Goal: Find specific page/section: Find specific page/section

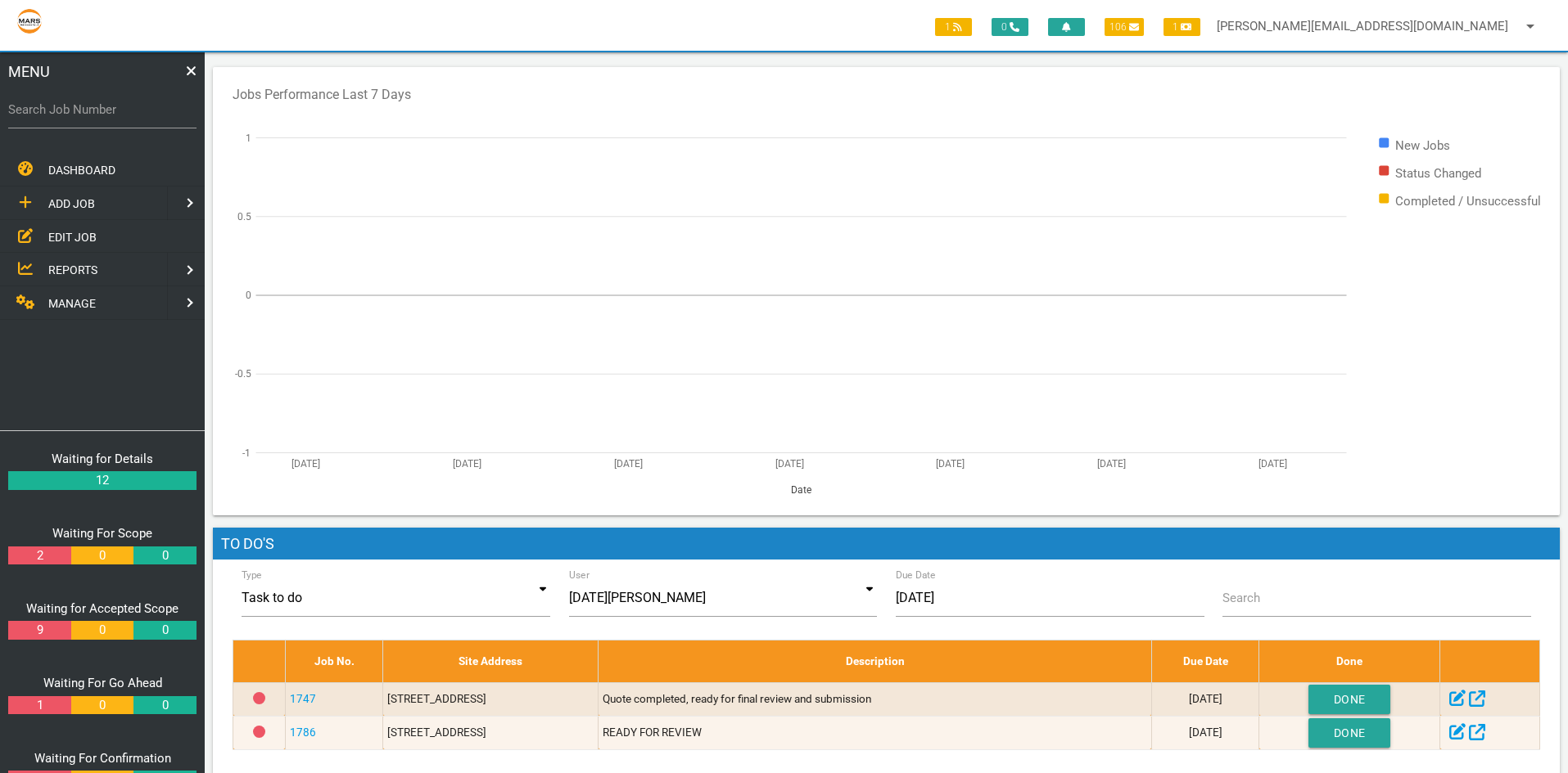
click at [69, 233] on span "EDIT JOB" at bounding box center [72, 236] width 49 height 13
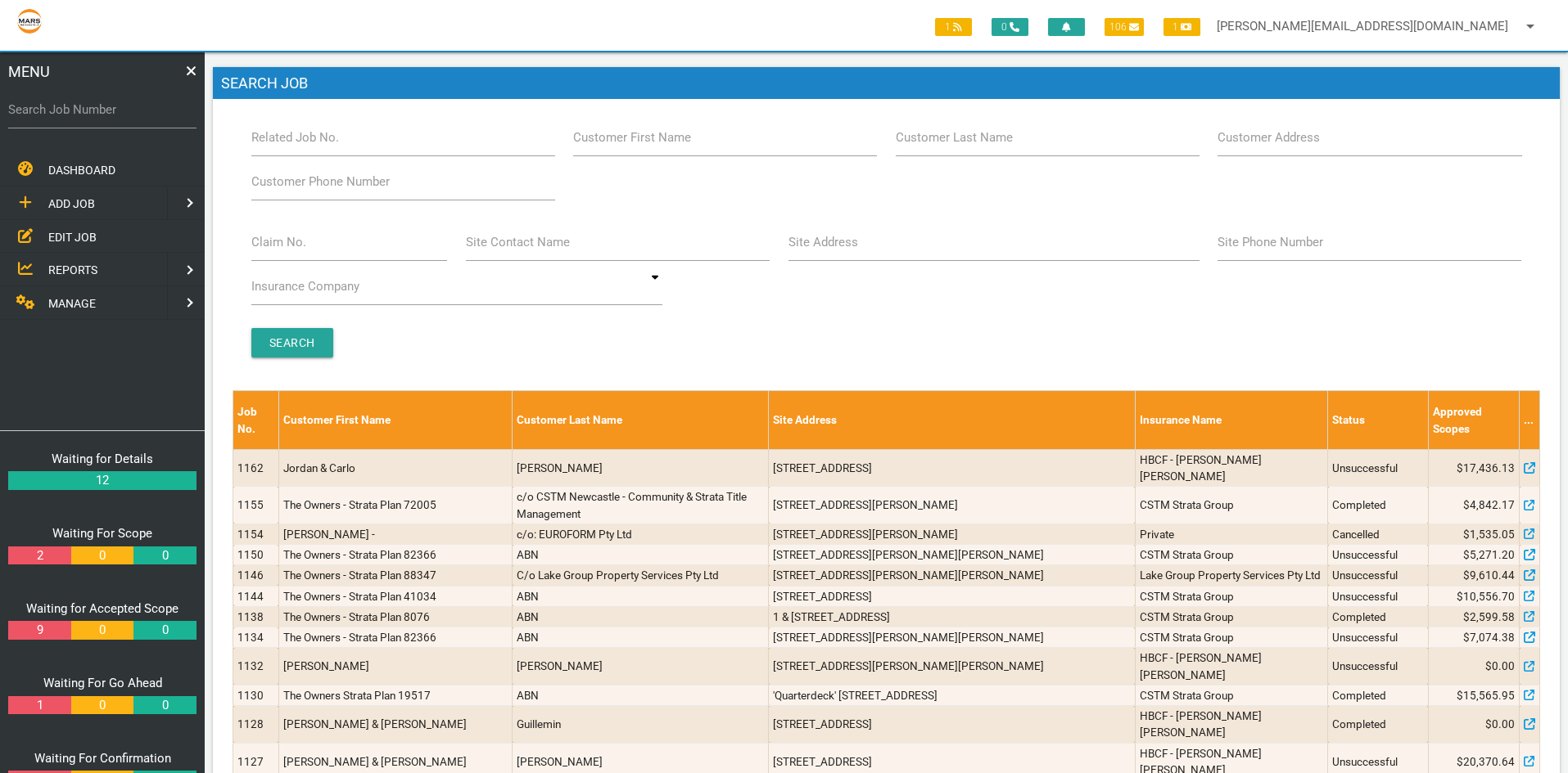
click at [838, 244] on label "Site Address" at bounding box center [823, 242] width 69 height 19
click at [838, 244] on input "Site Address" at bounding box center [993, 242] width 411 height 38
type input "the vines"
click at [302, 352] on input "Search" at bounding box center [292, 343] width 82 height 30
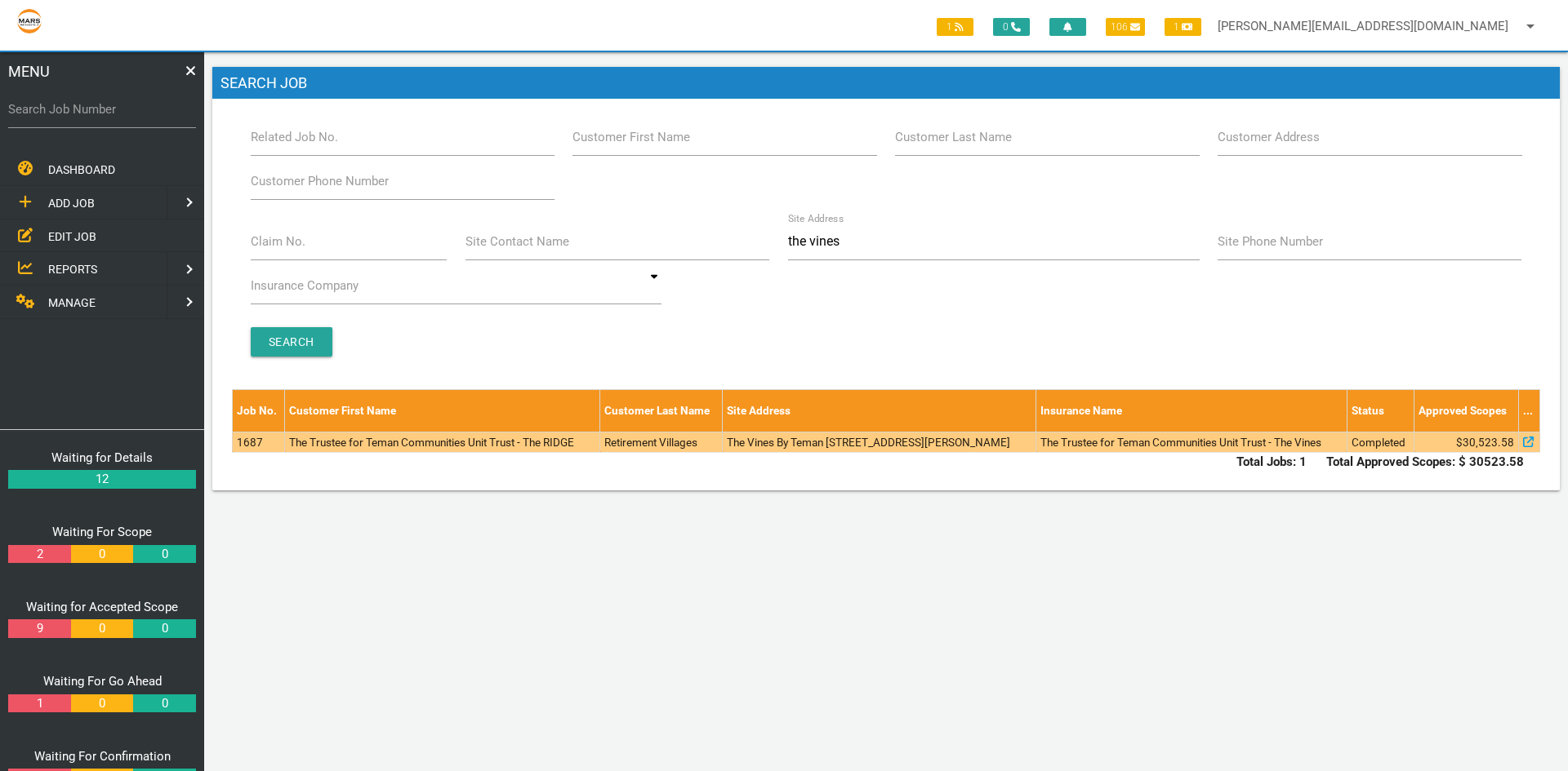
click at [272, 446] on td "1687" at bounding box center [259, 442] width 53 height 21
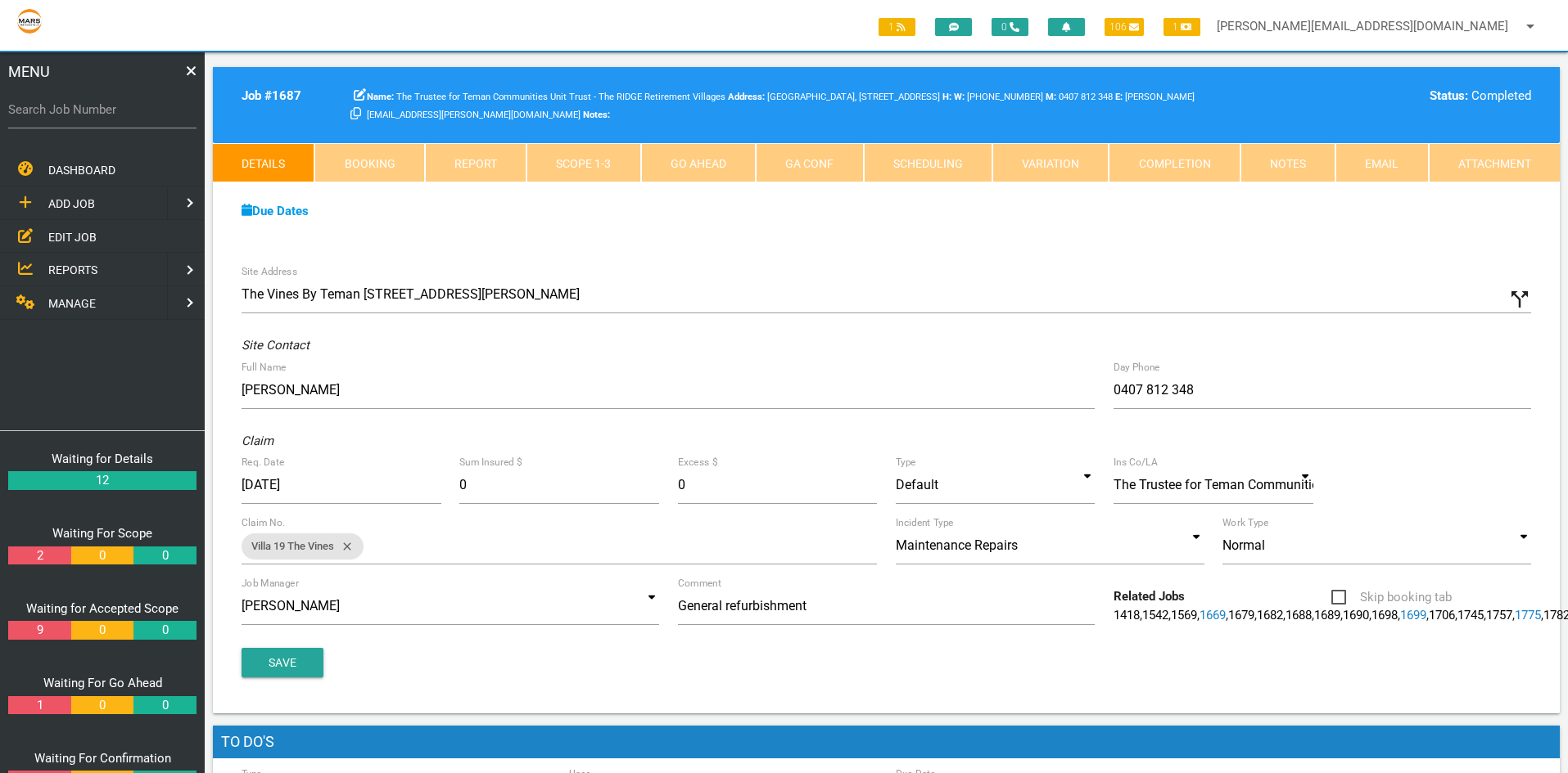
click at [68, 241] on span "EDIT JOB" at bounding box center [72, 236] width 49 height 13
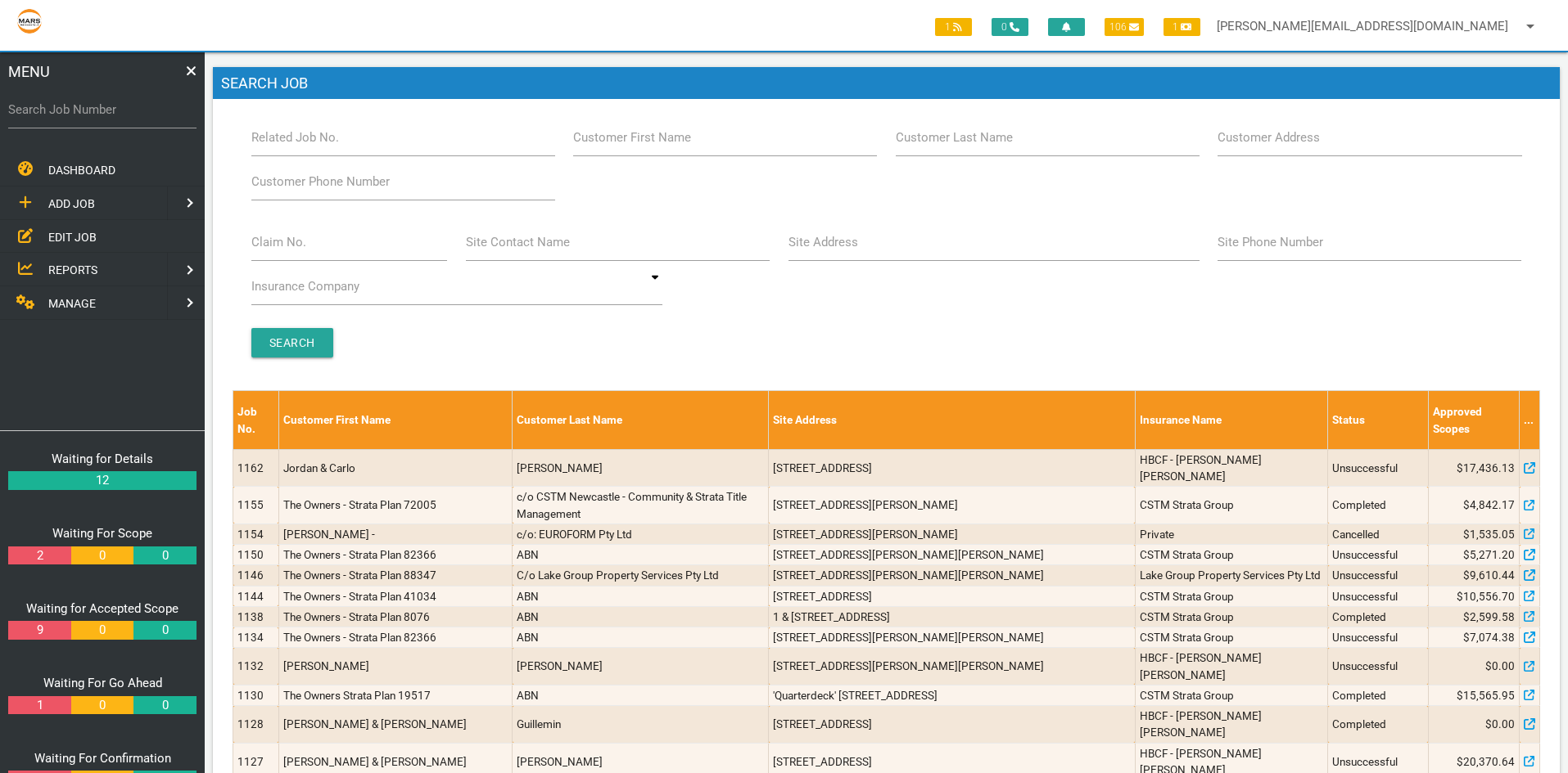
click at [806, 242] on label "Site Address" at bounding box center [823, 242] width 69 height 19
click at [806, 242] on input "Site Address" at bounding box center [993, 242] width 411 height 38
type input "vines"
click at [292, 350] on input "Search" at bounding box center [292, 343] width 82 height 30
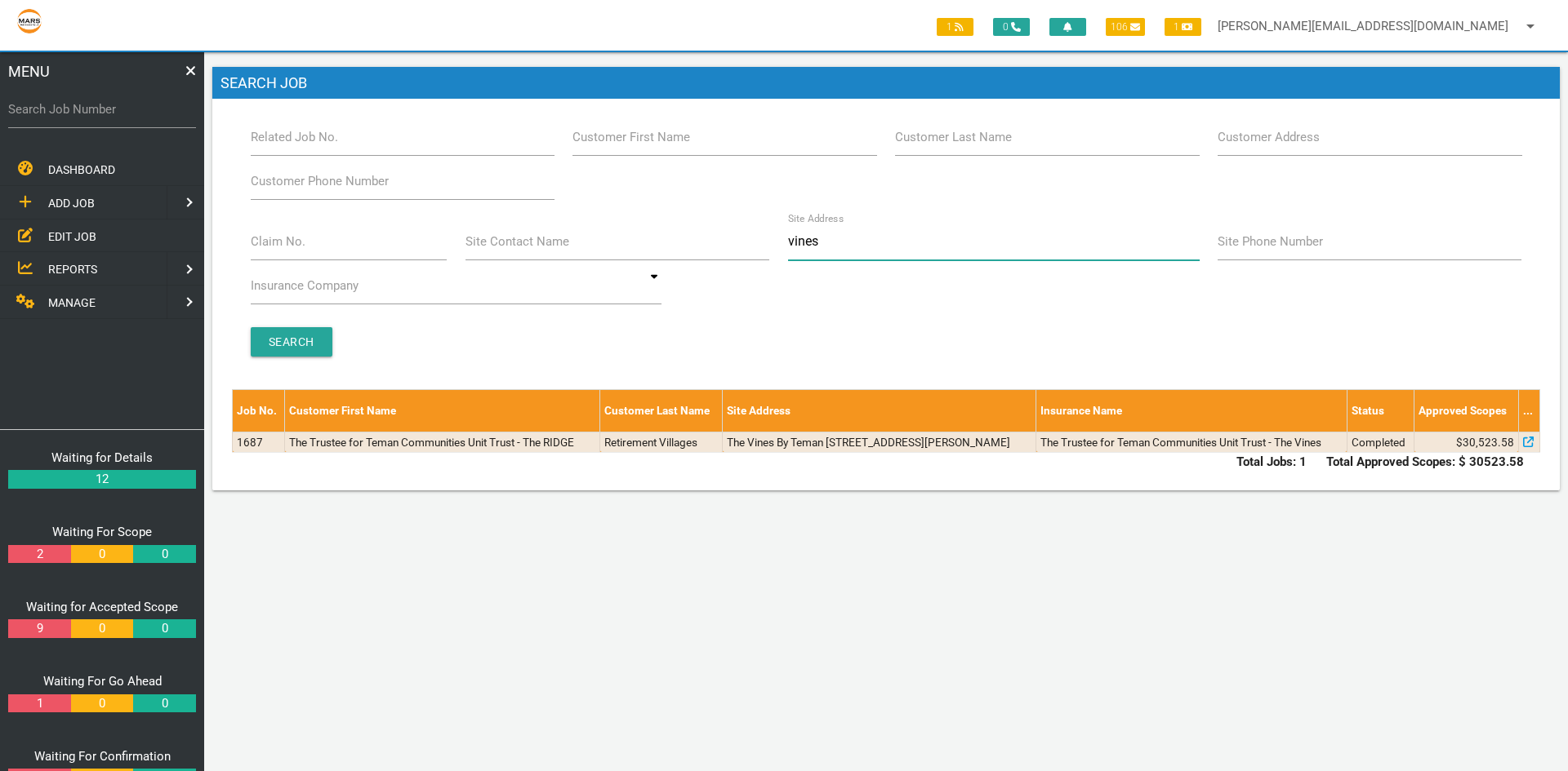
click at [838, 241] on input "vines" at bounding box center [993, 241] width 412 height 38
type input "v"
type input "teman"
click at [306, 346] on input "Search" at bounding box center [291, 342] width 81 height 30
click at [832, 243] on input "teman" at bounding box center [993, 241] width 412 height 38
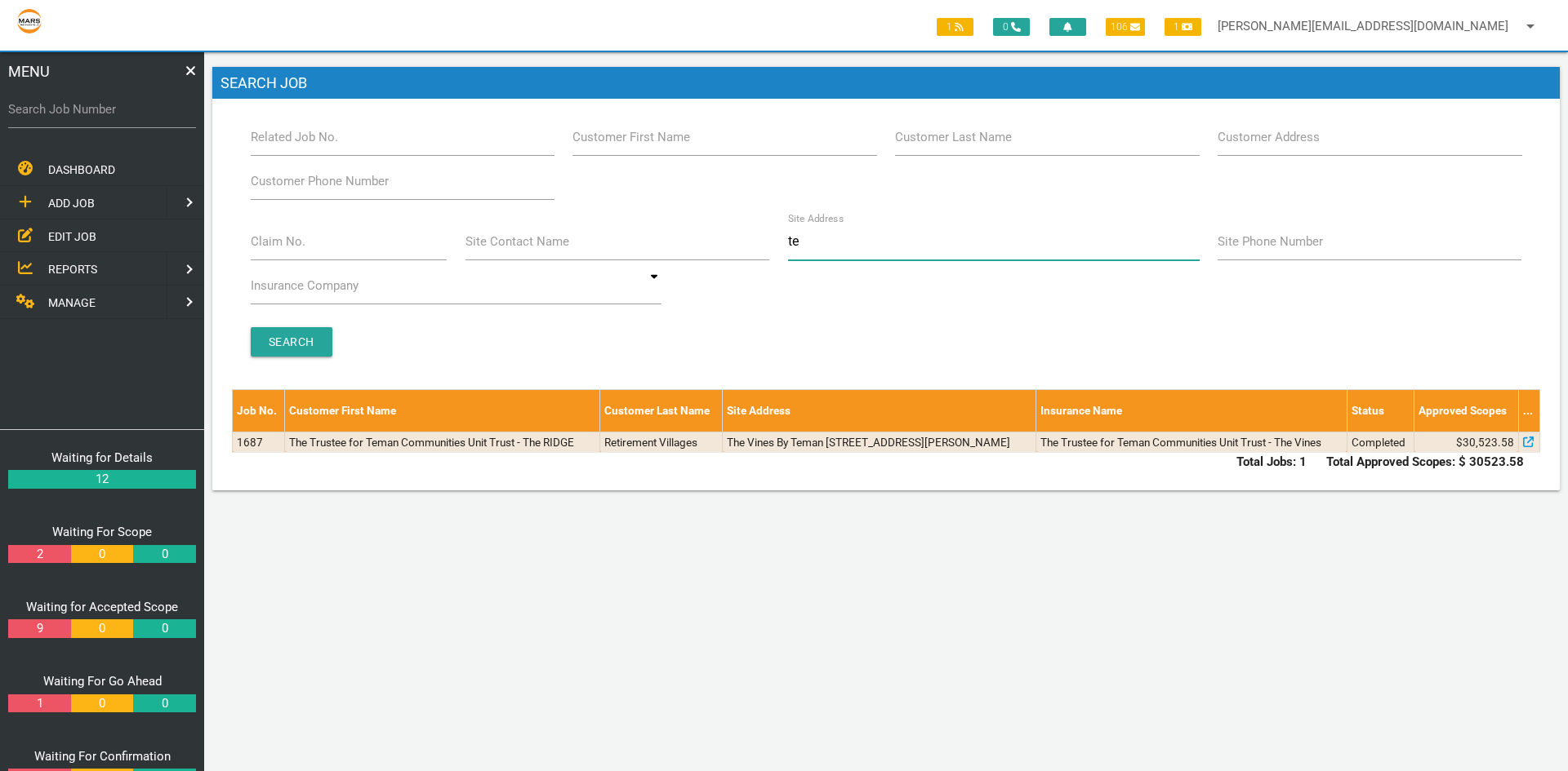
type input "t"
click at [601, 142] on label "Customer First Name" at bounding box center [631, 137] width 117 height 19
click at [601, 142] on input "Customer First Name" at bounding box center [724, 137] width 304 height 38
click at [803, 241] on input "Site Address" at bounding box center [993, 241] width 412 height 38
type input "38 hick"
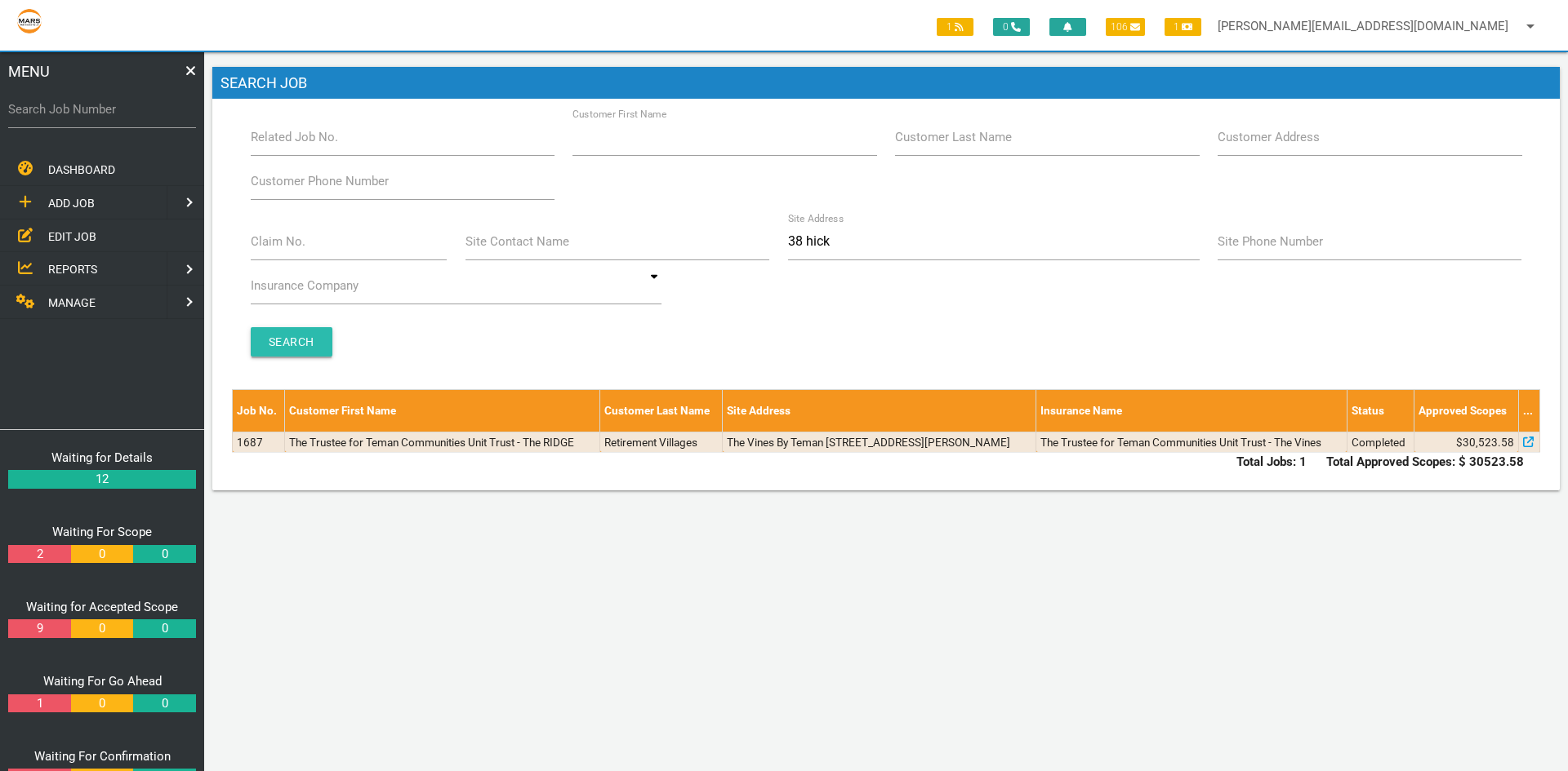
click at [281, 343] on input "Search" at bounding box center [291, 342] width 81 height 30
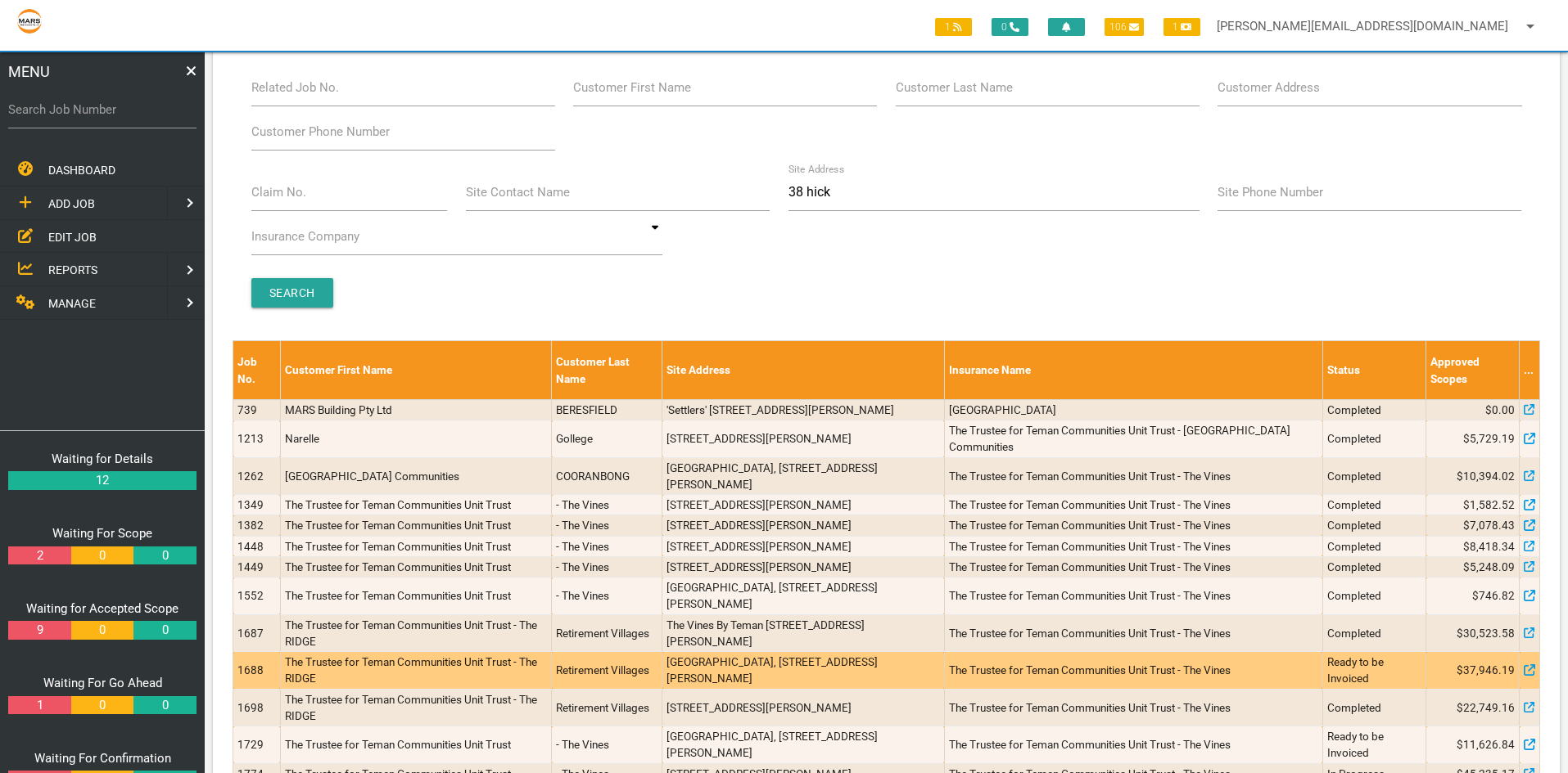
scroll to position [119, 0]
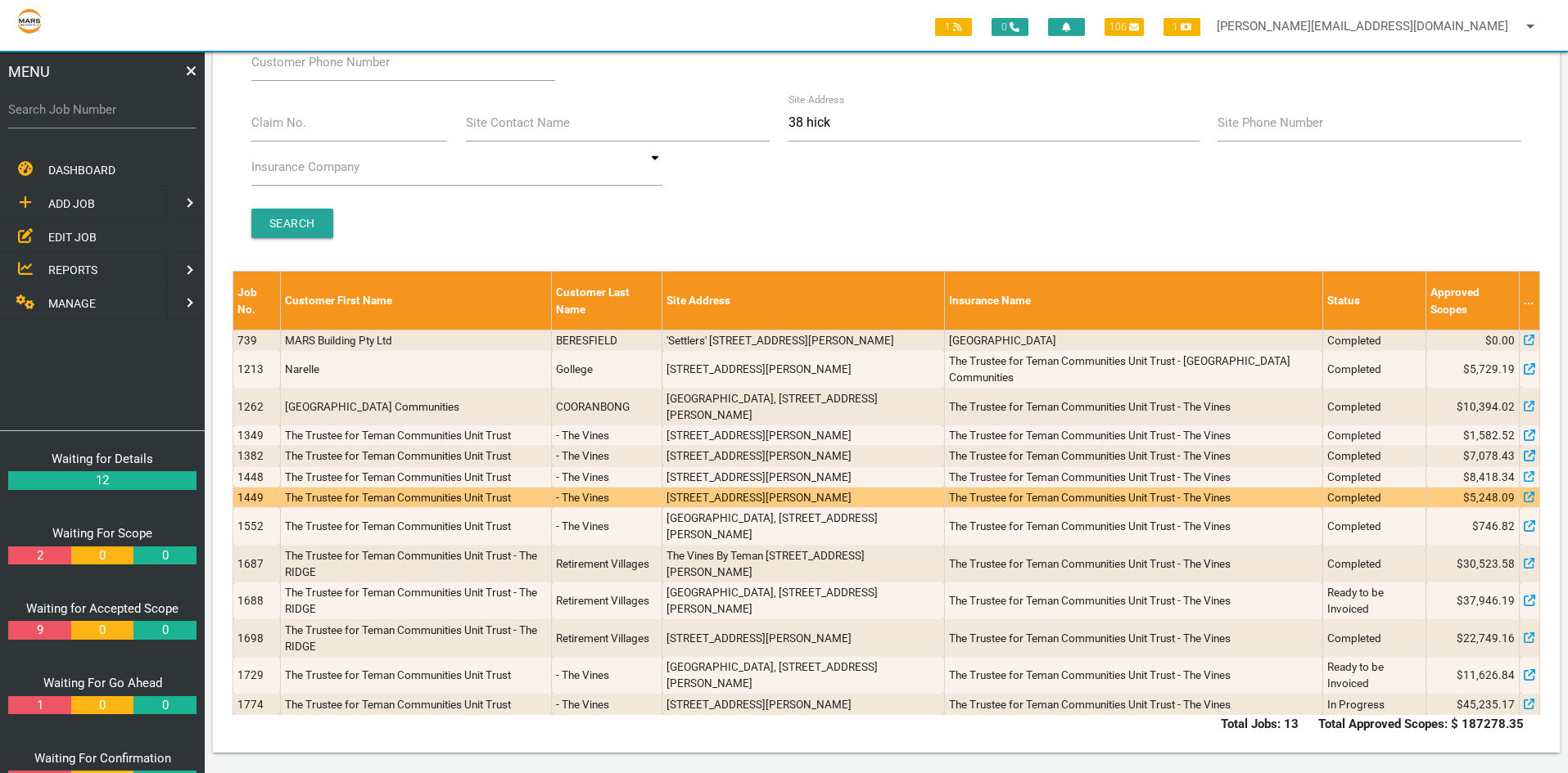
click at [246, 496] on td "1449" at bounding box center [257, 496] width 48 height 21
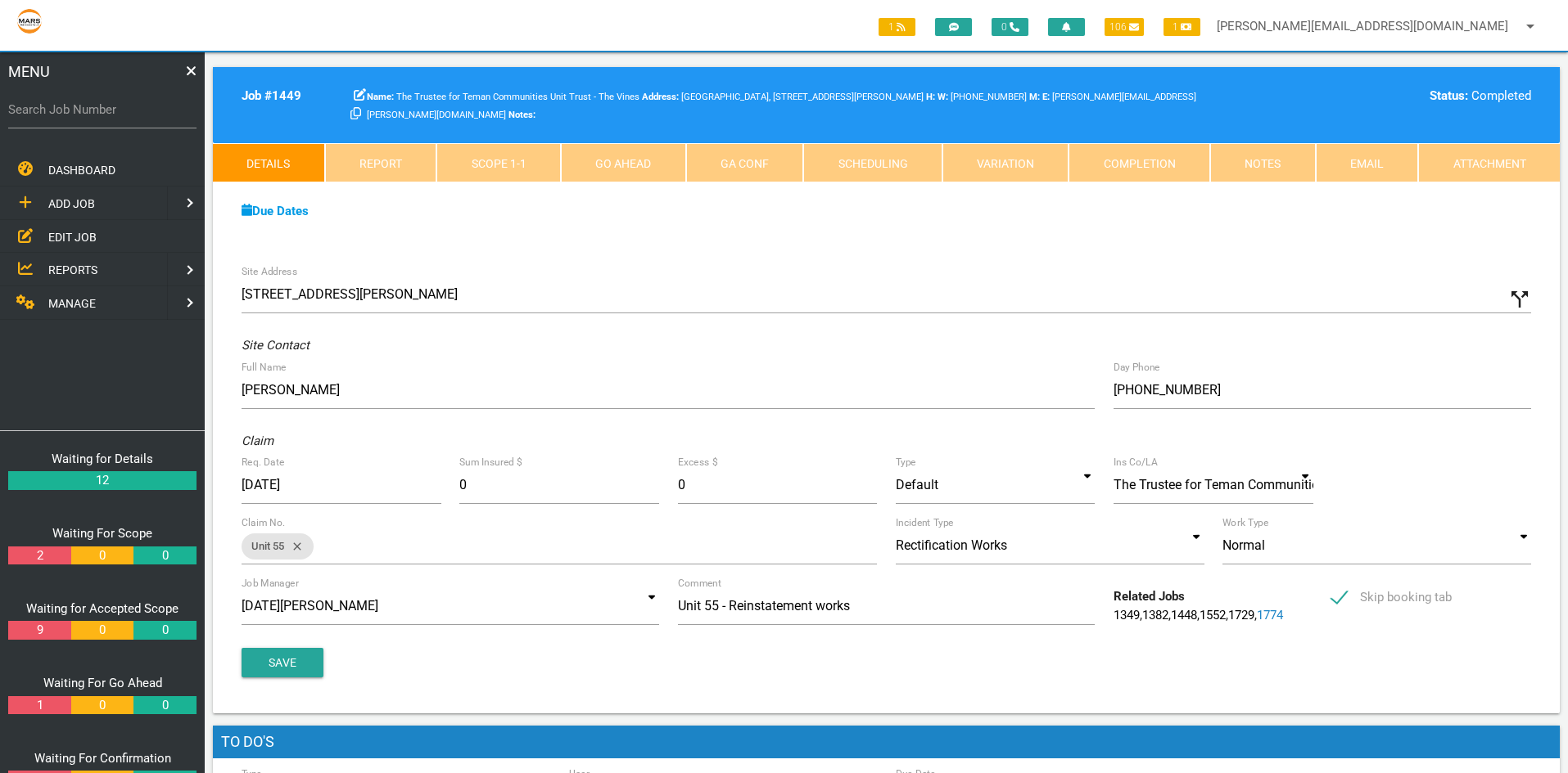
click at [55, 231] on span "EDIT JOB" at bounding box center [72, 236] width 49 height 13
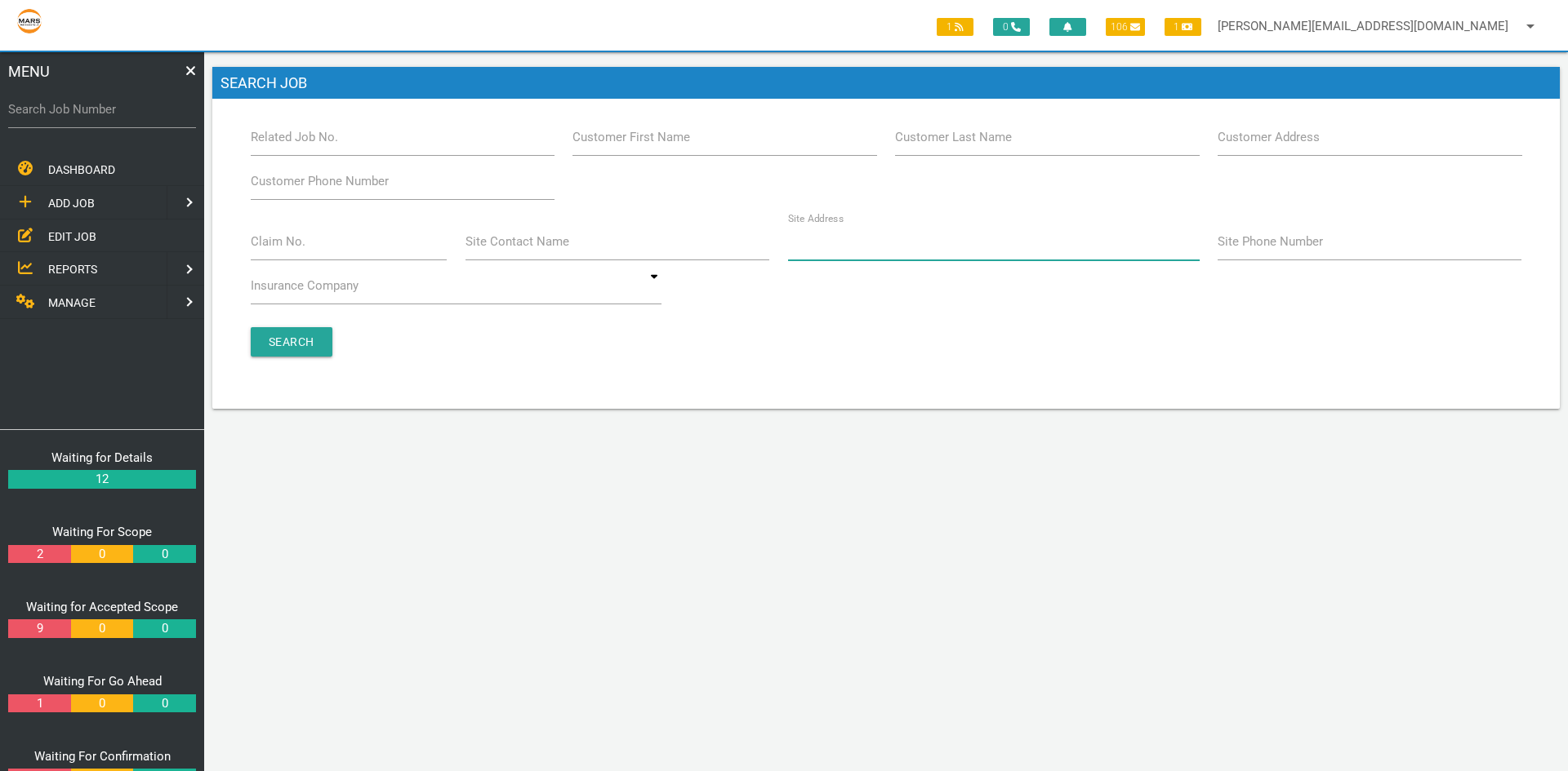
click at [810, 251] on input "Site Address" at bounding box center [993, 241] width 412 height 38
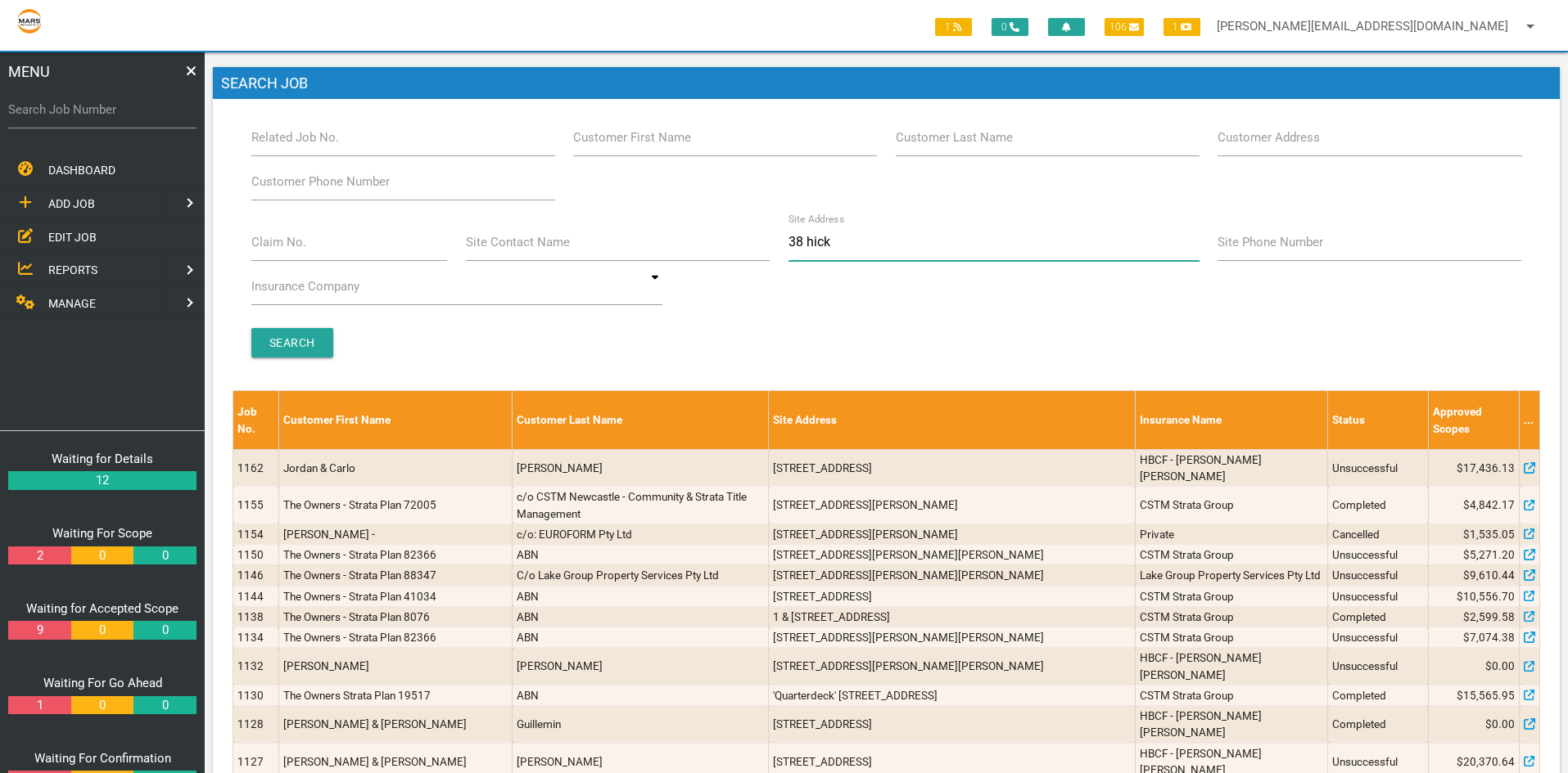
type input "38 [PERSON_NAME]"
click at [283, 345] on input "Search" at bounding box center [292, 343] width 82 height 30
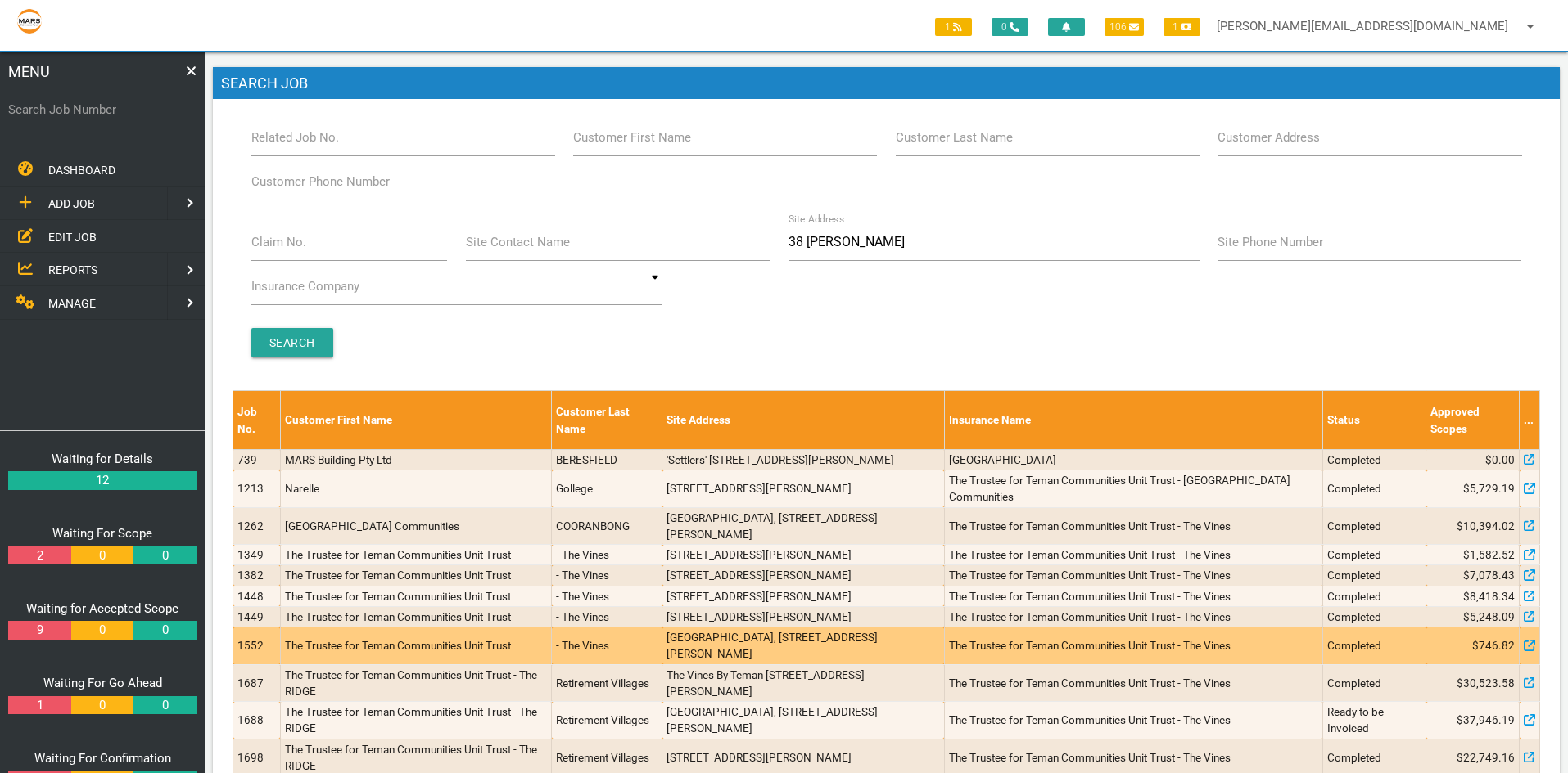
scroll to position [119, 0]
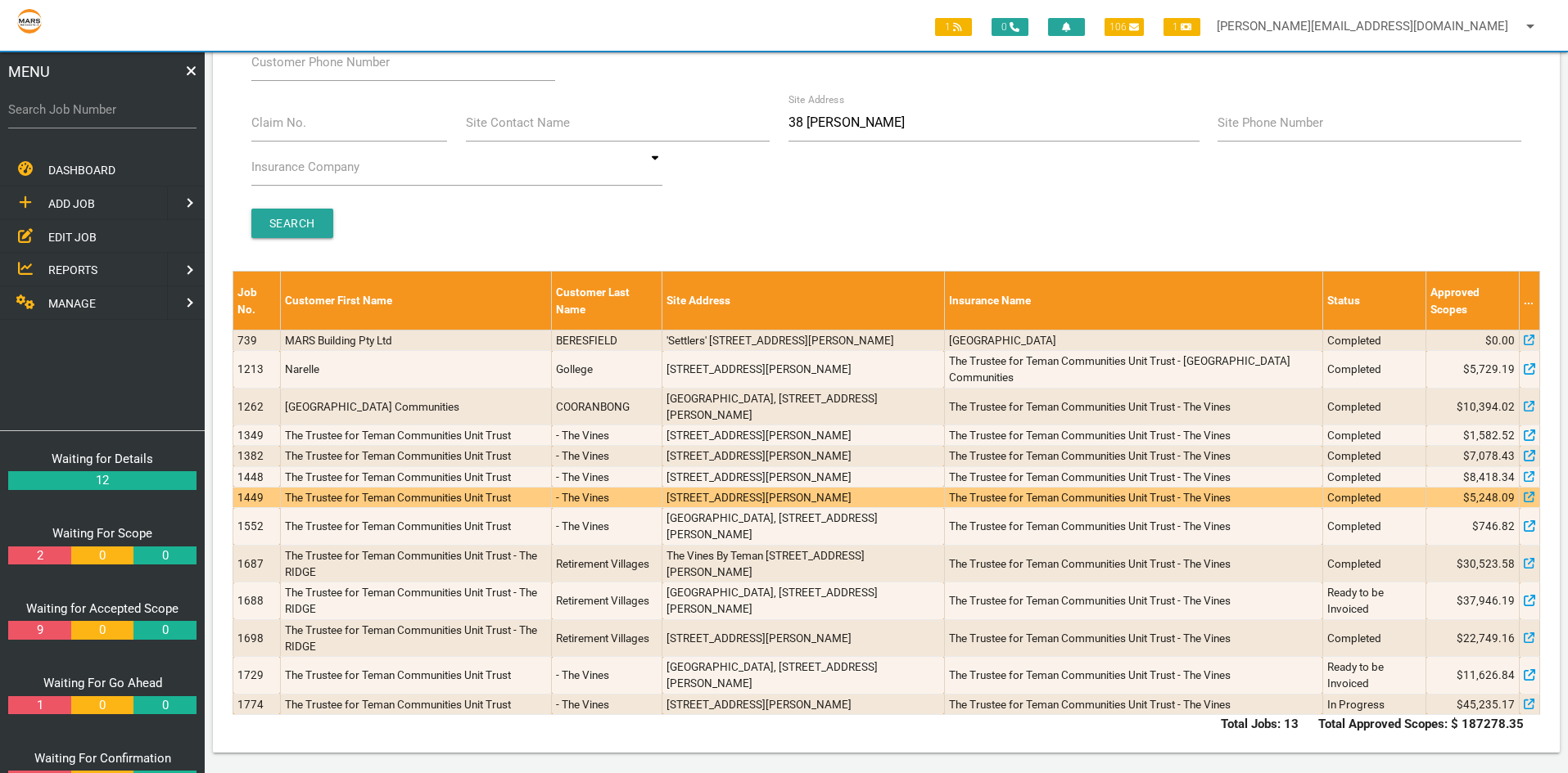
click at [259, 496] on td "1449" at bounding box center [257, 496] width 48 height 21
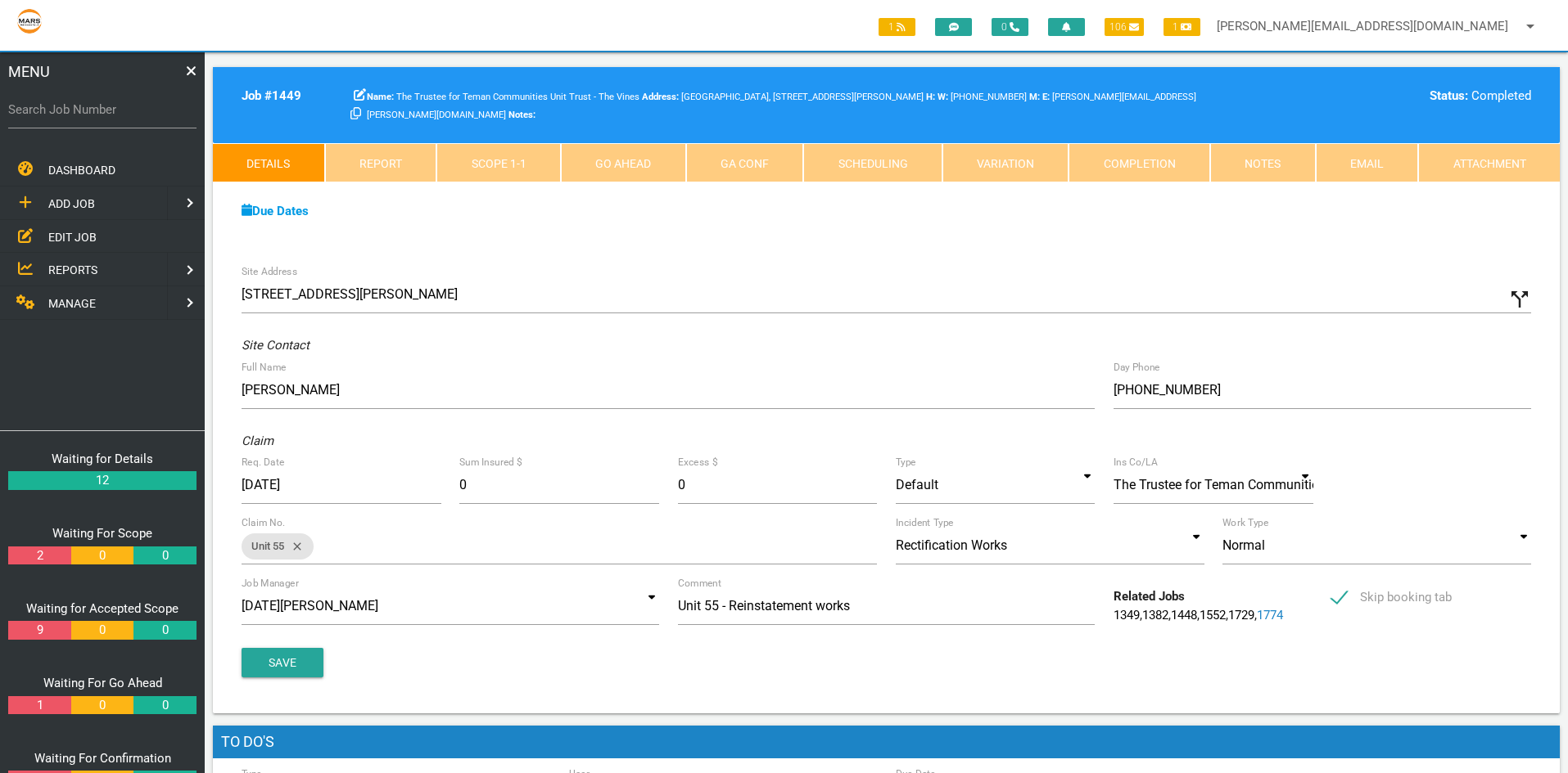
click at [78, 232] on span "EDIT JOB" at bounding box center [72, 236] width 49 height 13
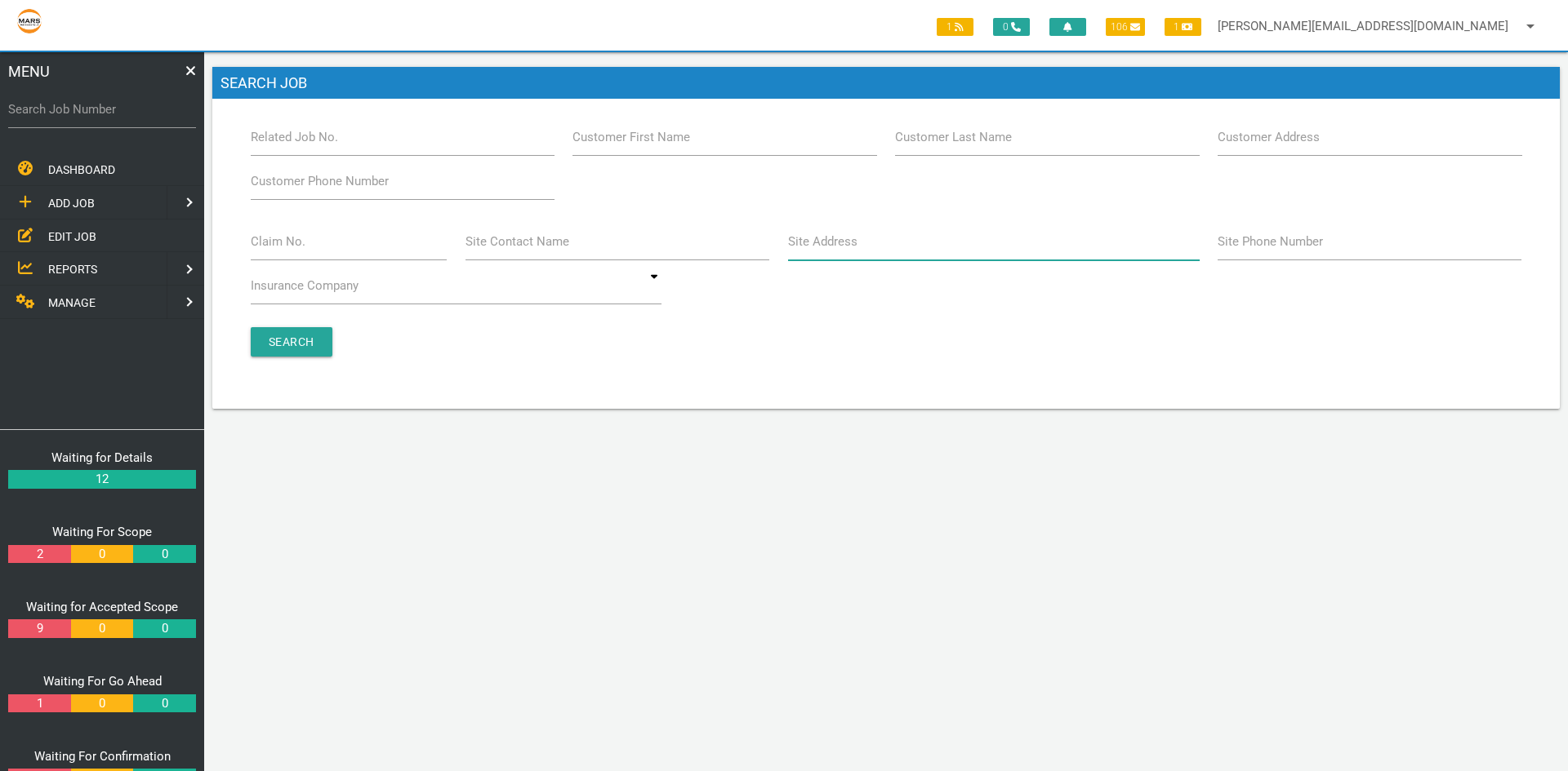
click at [808, 251] on input "Site Address" at bounding box center [993, 241] width 412 height 38
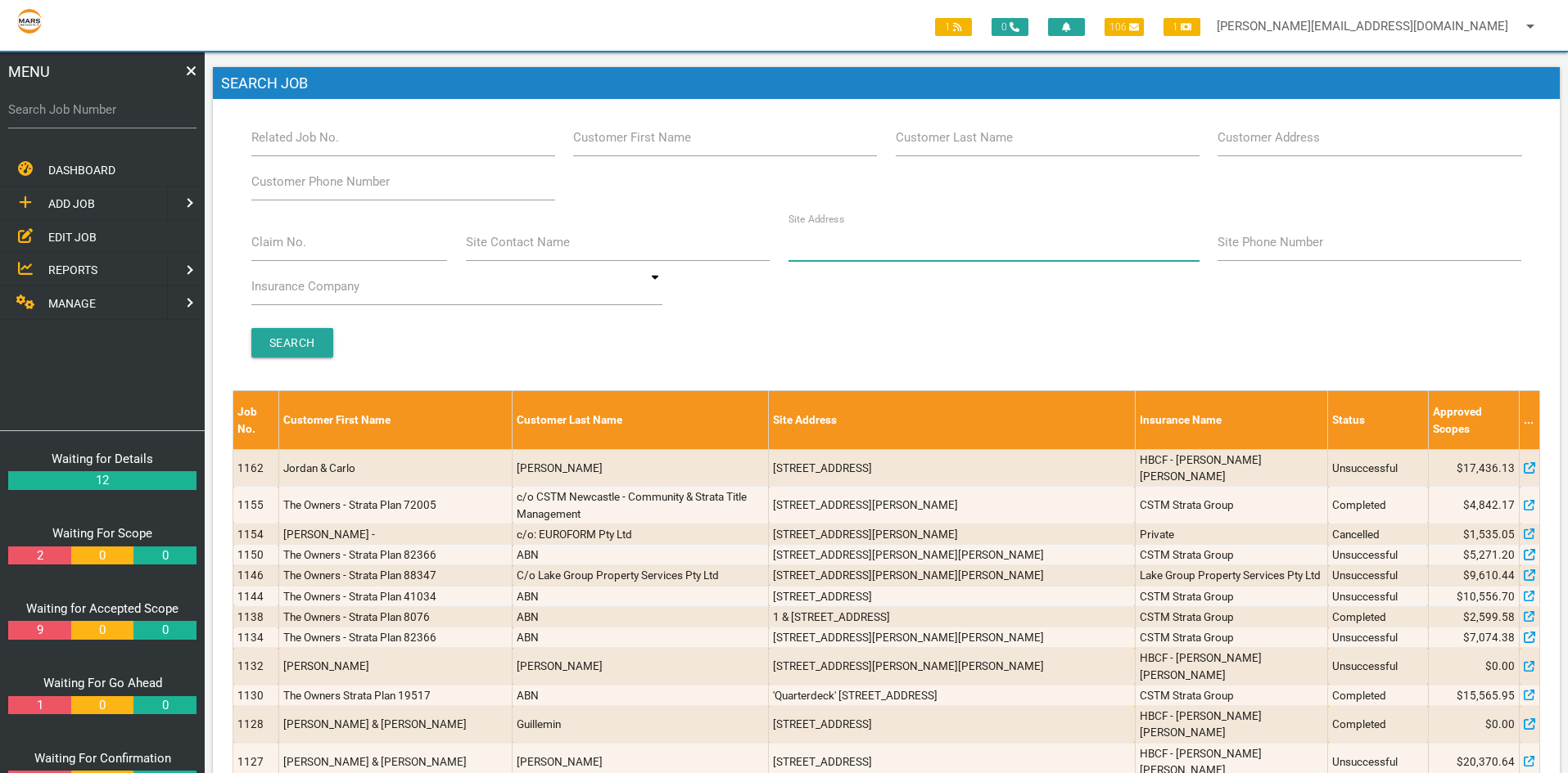
type input "38 [PERSON_NAME]"
click at [306, 346] on input "Search" at bounding box center [292, 343] width 82 height 30
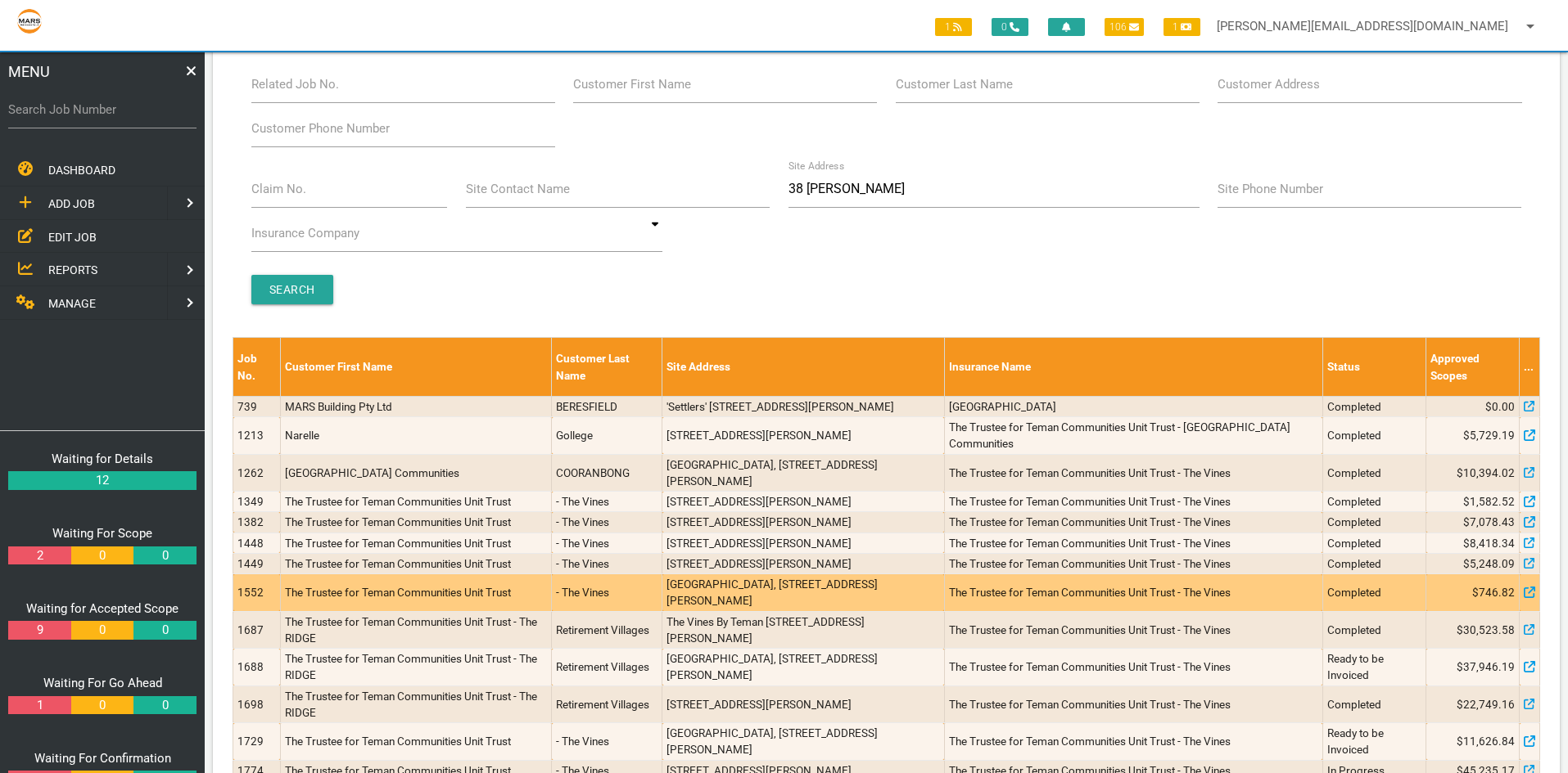
scroll to position [81, 0]
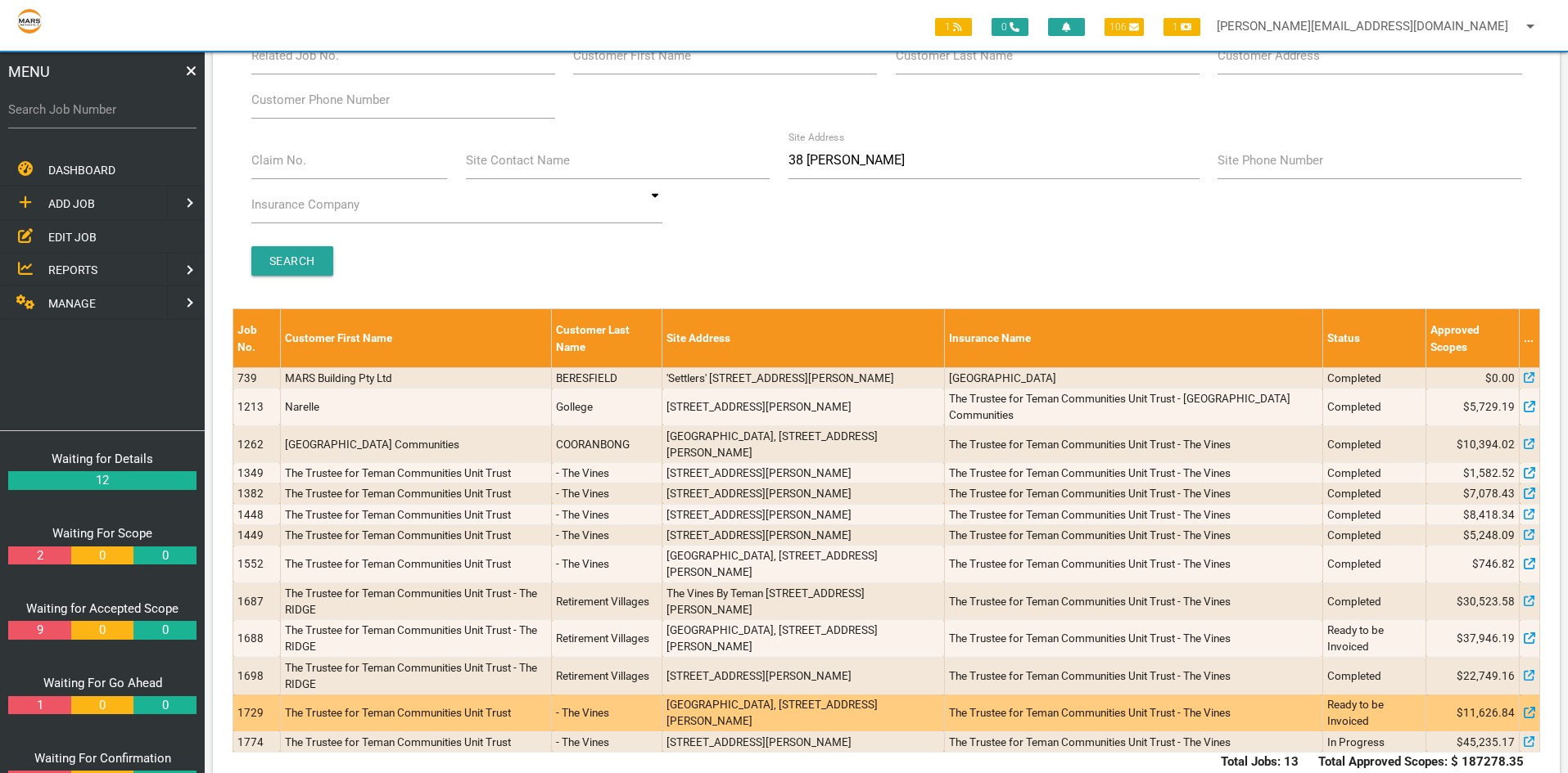
click at [253, 711] on td "1729" at bounding box center [257, 714] width 48 height 38
